Goal: Task Accomplishment & Management: Use online tool/utility

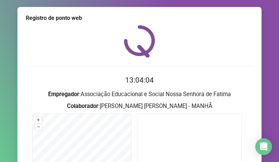
scroll to position [110, 0]
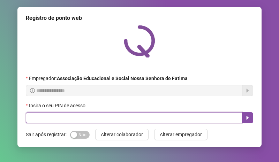
click at [102, 118] on input "text" at bounding box center [134, 117] width 217 height 11
type input "****"
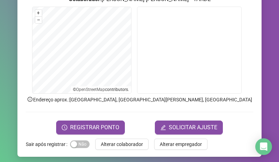
scroll to position [110, 0]
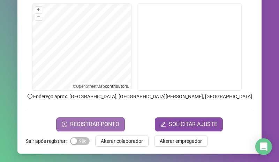
click at [109, 125] on span "REGISTRAR PONTO" at bounding box center [94, 124] width 49 height 8
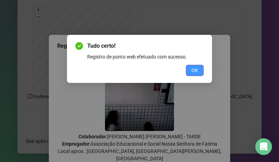
click at [198, 67] on button "OK" at bounding box center [195, 70] width 18 height 11
